Goal: Consume media (video, audio): Consume media (video, audio)

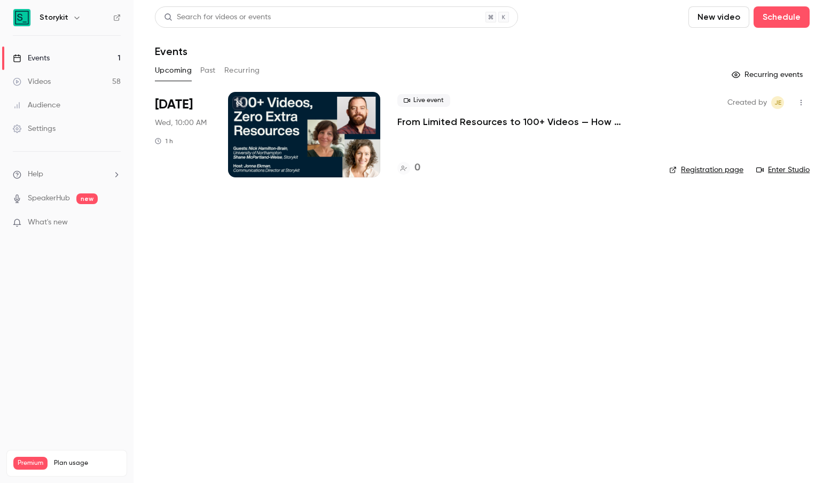
click at [214, 71] on button "Past" at bounding box center [207, 70] width 15 height 17
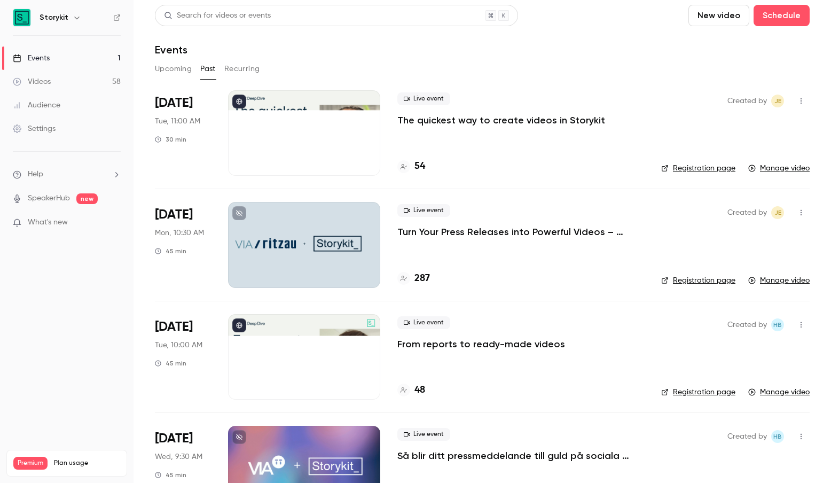
scroll to position [3, 0]
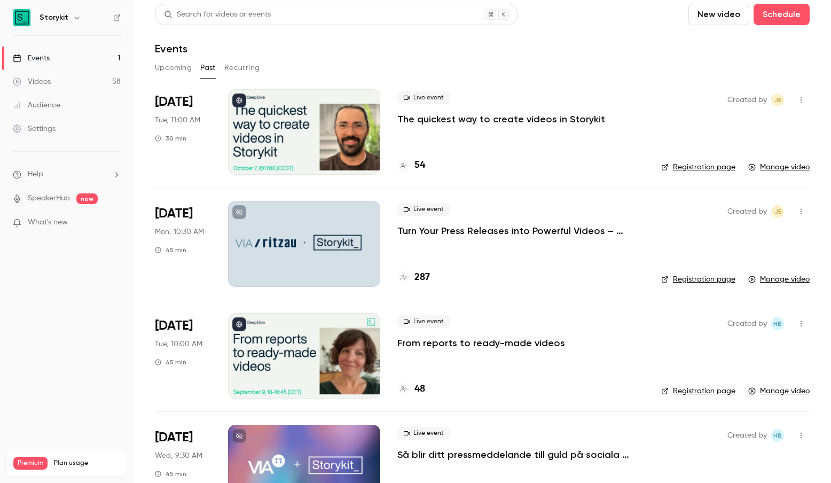
click at [460, 232] on p "Turn Your Press Releases into Powerful Videos – Automatically" at bounding box center [520, 230] width 247 height 13
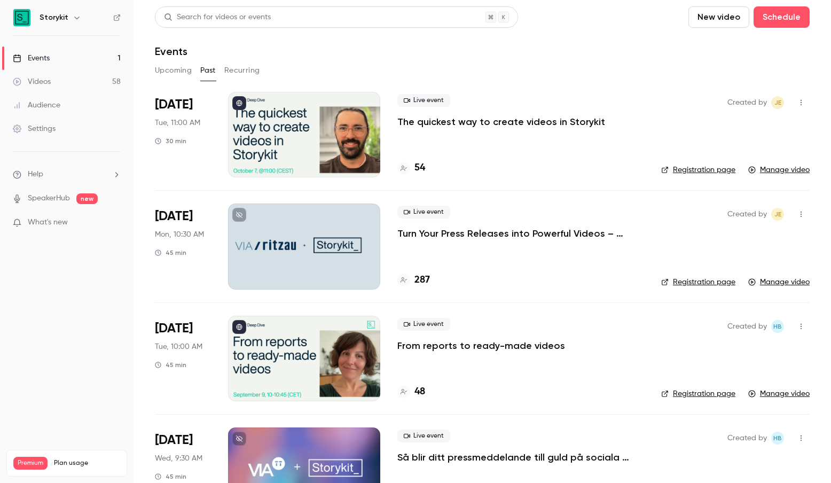
click at [798, 216] on icon "button" at bounding box center [801, 213] width 9 height 7
click at [649, 220] on div at bounding box center [415, 241] width 831 height 483
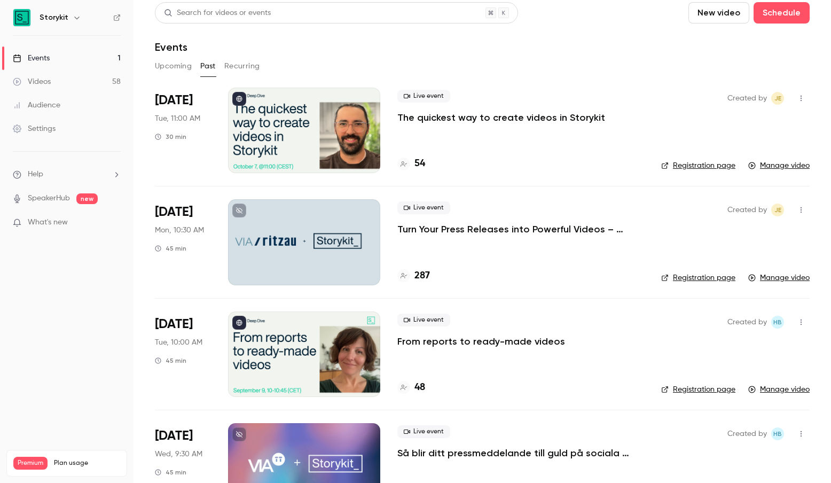
click at [544, 232] on p "Turn Your Press Releases into Powerful Videos – Automatically" at bounding box center [520, 229] width 247 height 13
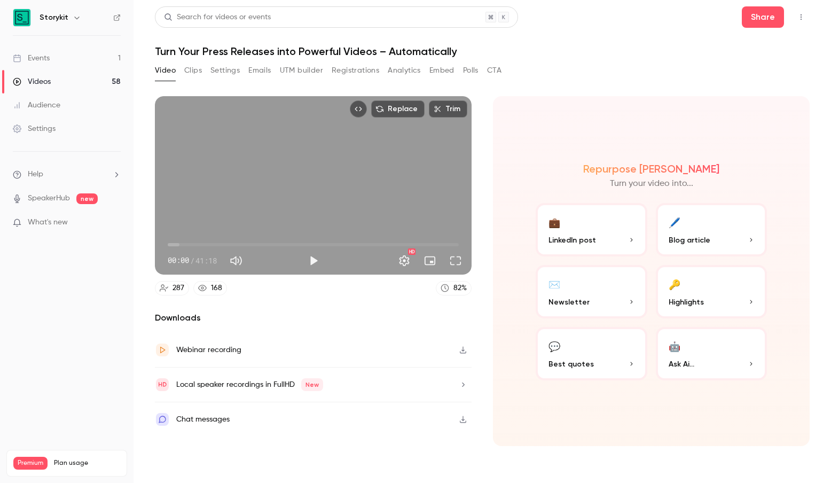
click at [194, 70] on button "Clips" at bounding box center [193, 70] width 18 height 17
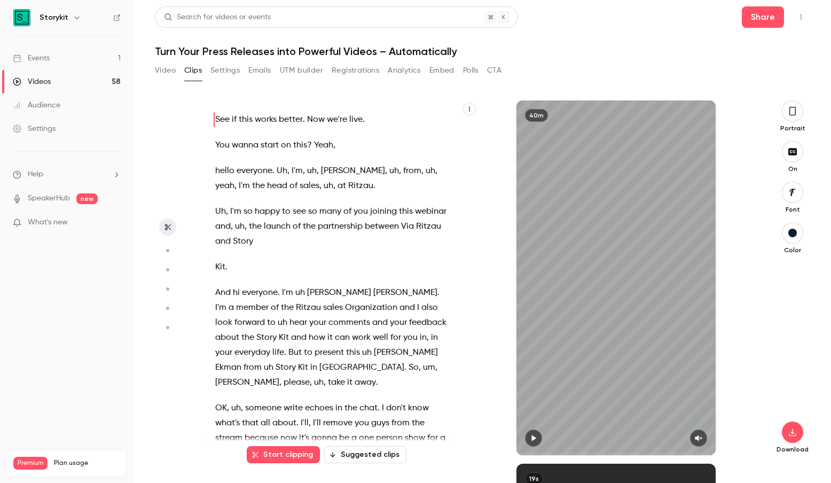
click at [159, 70] on button "Video" at bounding box center [165, 70] width 21 height 17
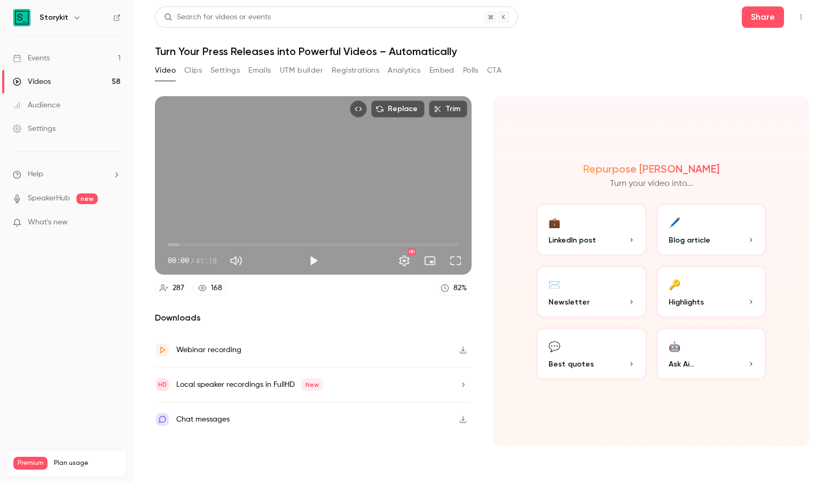
click at [465, 350] on icon "button" at bounding box center [463, 349] width 9 height 7
